Goal: Task Accomplishment & Management: Manage account settings

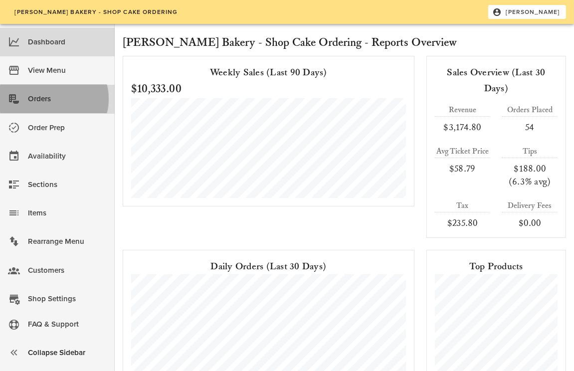
click at [48, 95] on div "Orders" at bounding box center [67, 99] width 79 height 16
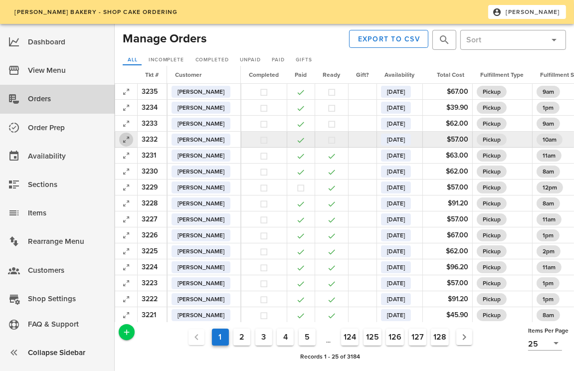
click at [126, 142] on icon "button" at bounding box center [126, 140] width 12 height 12
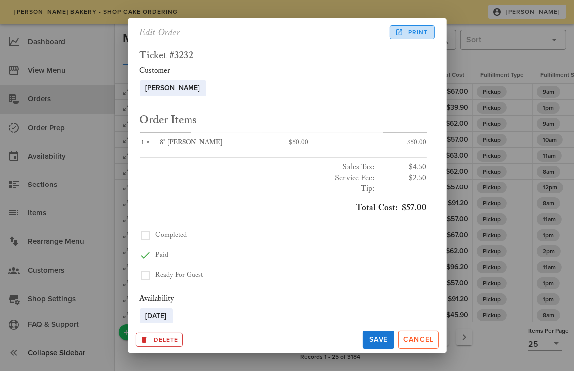
click at [409, 33] on span "Print" at bounding box center [412, 32] width 31 height 9
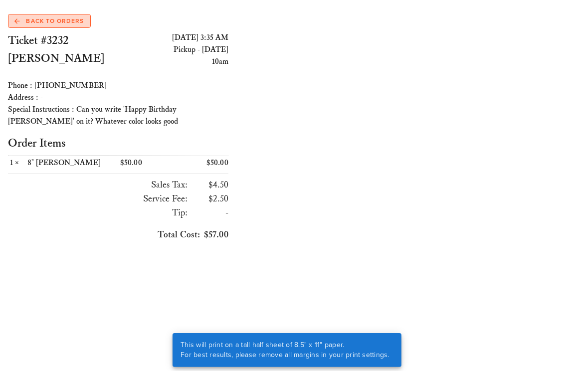
click at [54, 20] on span "Back to Orders" at bounding box center [48, 20] width 69 height 9
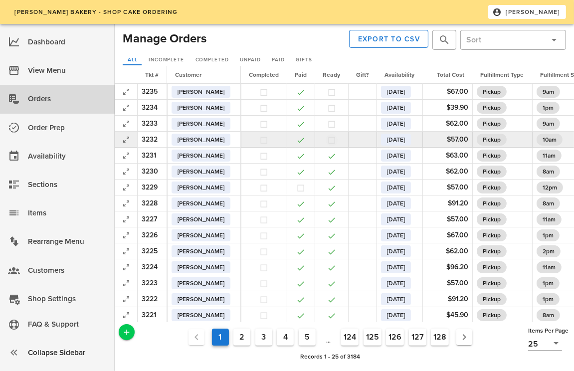
click at [336, 141] on button "button" at bounding box center [331, 140] width 9 height 9
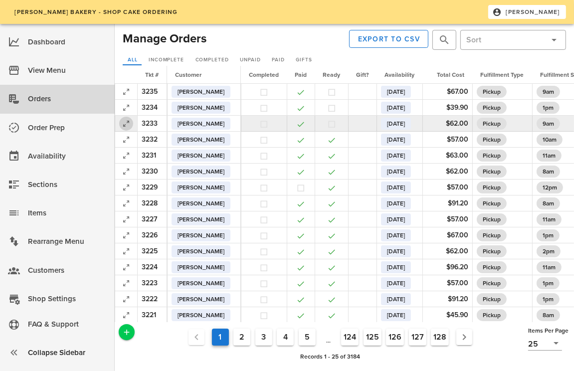
click at [125, 129] on icon "button" at bounding box center [126, 124] width 12 height 12
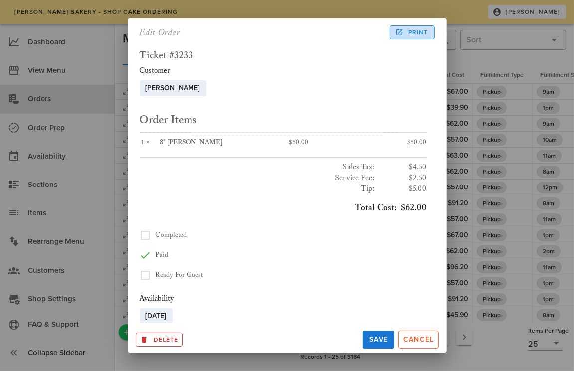
click at [409, 33] on span "Print" at bounding box center [412, 32] width 31 height 9
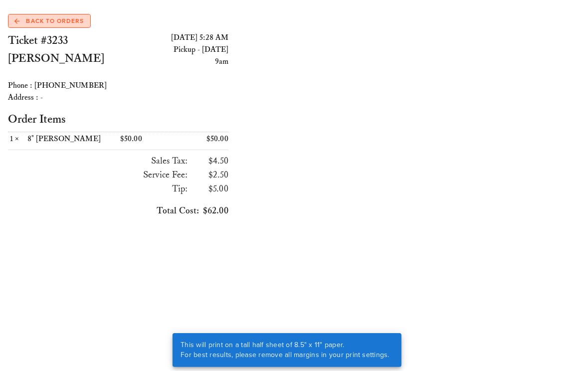
click at [38, 21] on span "Back to Orders" at bounding box center [48, 20] width 69 height 9
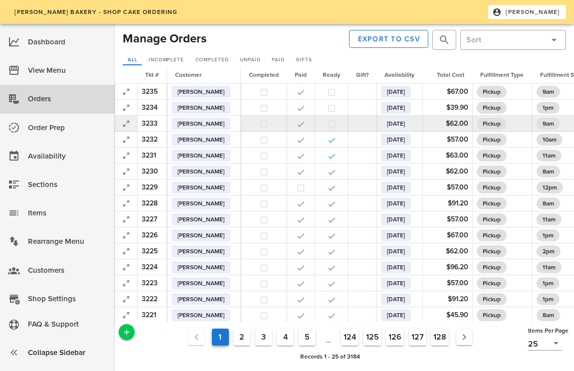
click at [336, 123] on button "button" at bounding box center [331, 124] width 9 height 9
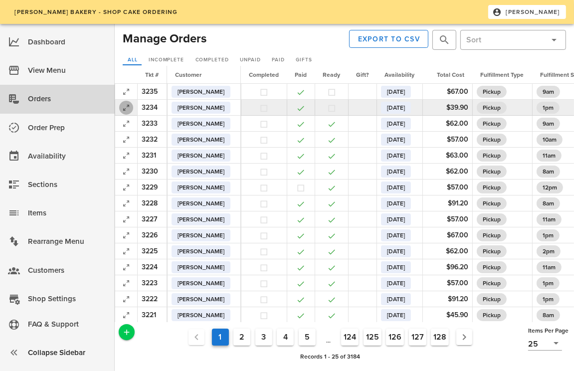
click at [127, 108] on icon "button" at bounding box center [126, 108] width 12 height 12
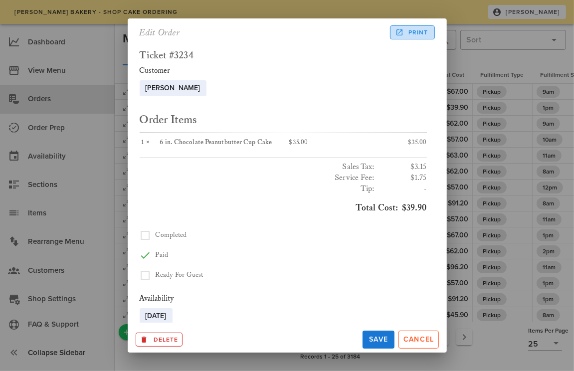
click at [415, 36] on span "Print" at bounding box center [412, 32] width 31 height 9
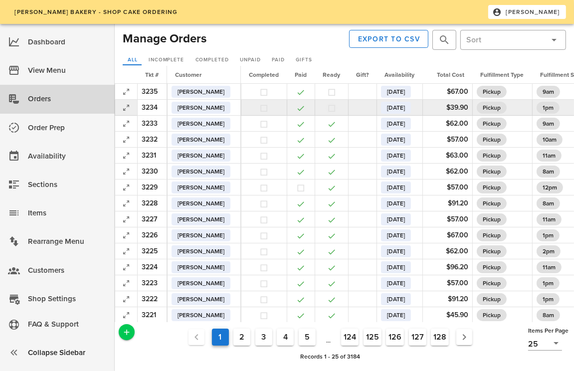
click at [336, 109] on button "button" at bounding box center [331, 108] width 9 height 9
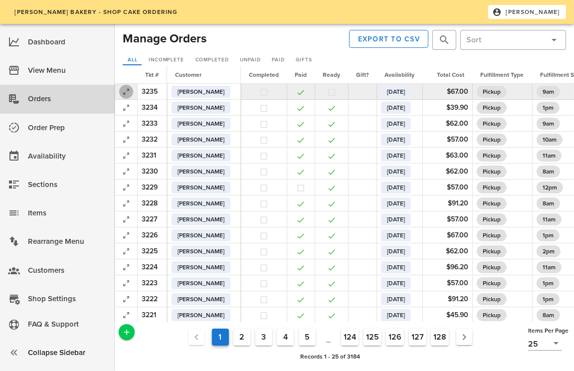
click at [123, 95] on icon "button" at bounding box center [126, 92] width 12 height 12
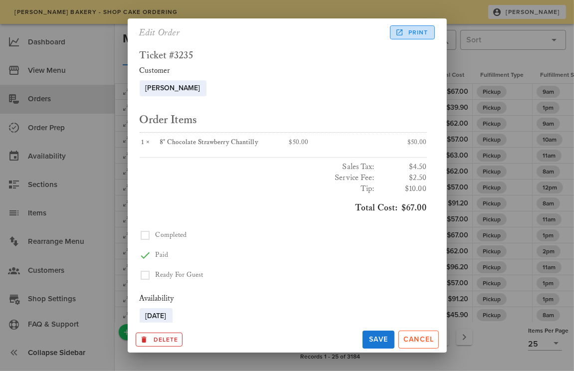
click at [418, 33] on span "Print" at bounding box center [412, 32] width 31 height 9
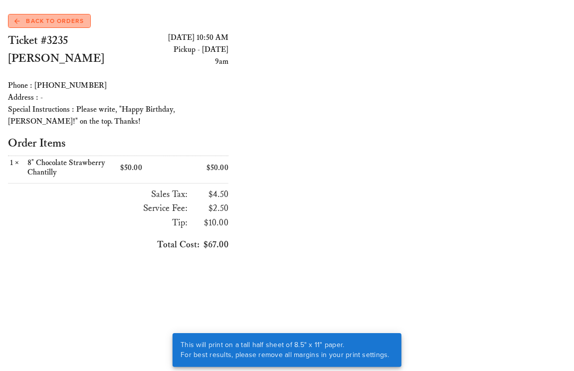
click at [49, 23] on span "Back to Orders" at bounding box center [48, 20] width 69 height 9
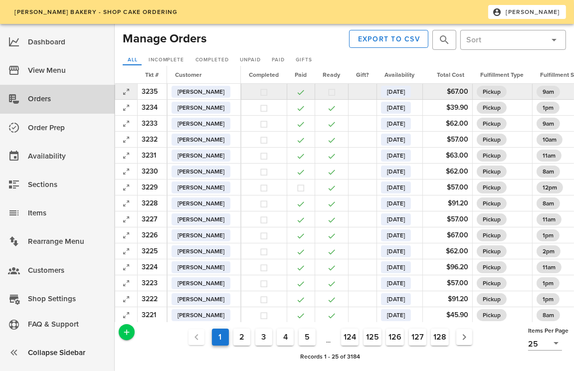
click at [340, 93] on td at bounding box center [331, 92] width 33 height 16
click at [336, 92] on button "button" at bounding box center [331, 92] width 9 height 9
